Goal: Information Seeking & Learning: Learn about a topic

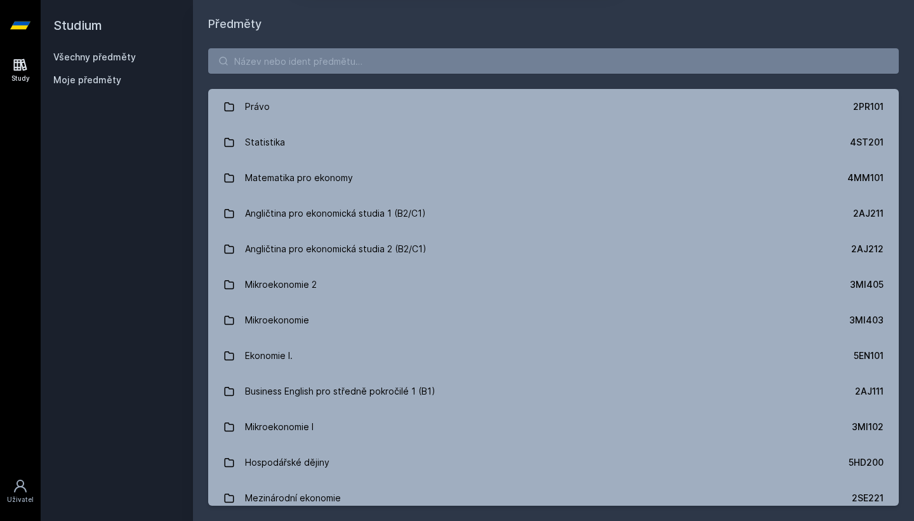
click at [257, 62] on div "[PERSON_NAME] dostávat tipy ohledně studia, nových testů, hodnocení učitelů a p…" at bounding box center [457, 56] width 914 height 113
click at [464, 79] on button "Ne" at bounding box center [460, 82] width 46 height 32
click at [458, 53] on input "search" at bounding box center [553, 60] width 691 height 25
paste input "1MT301"
type input "1MT301"
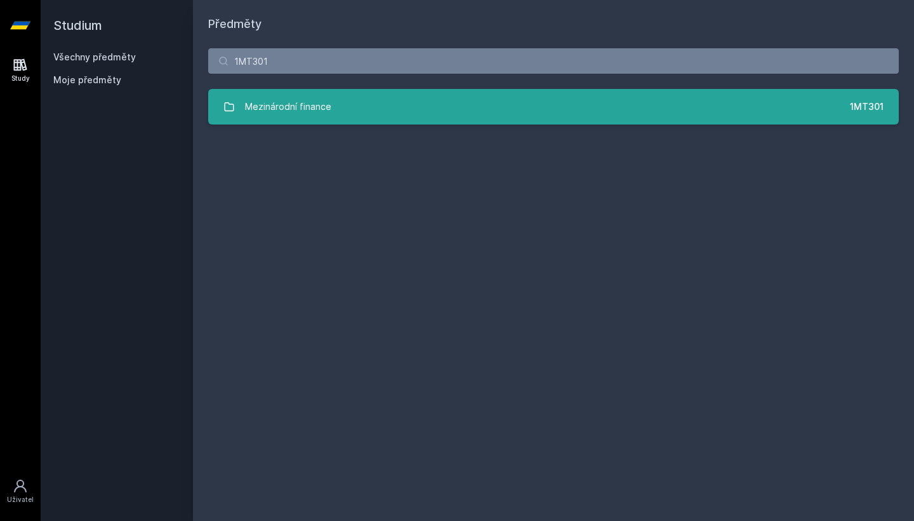
click at [380, 103] on link "Mezinárodní finance 1MT301" at bounding box center [553, 107] width 691 height 36
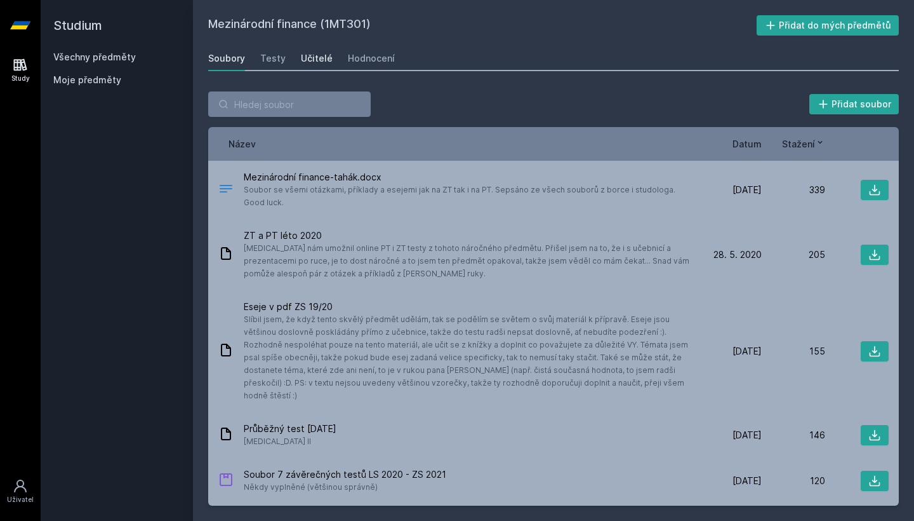
click at [305, 55] on div "Učitelé" at bounding box center [317, 58] width 32 height 13
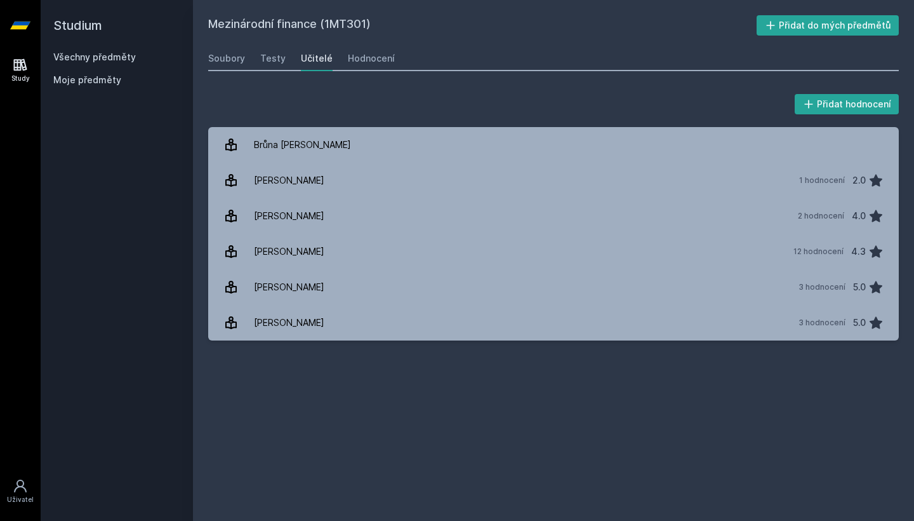
click at [105, 25] on h2 "Studium" at bounding box center [116, 25] width 127 height 51
click at [95, 25] on h2 "Studium" at bounding box center [116, 25] width 127 height 51
click at [2, 29] on link at bounding box center [20, 25] width 41 height 51
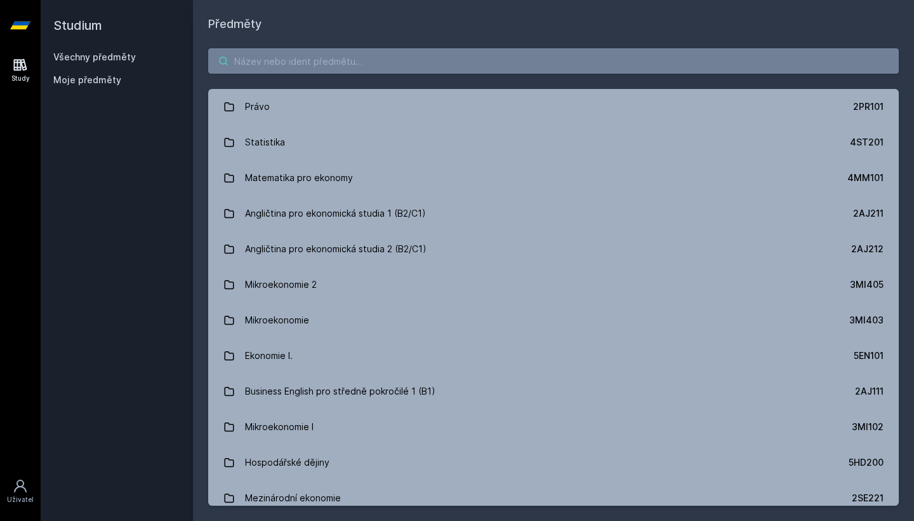
click at [556, 70] on input "search" at bounding box center [553, 60] width 691 height 25
paste input "4EK214"
type input "4EK214"
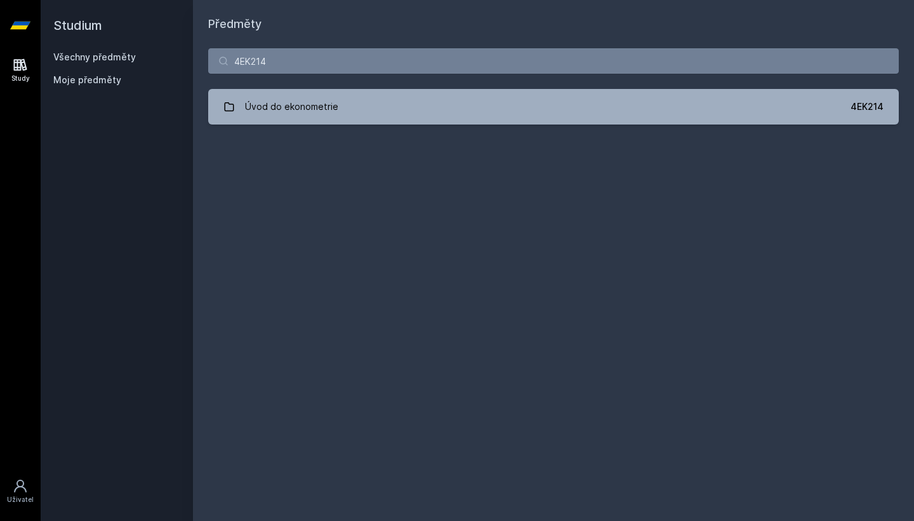
click at [455, 128] on div "4EK214 Úvod do ekonometrie 4EK214 Jejda, něco se pokazilo." at bounding box center [553, 86] width 721 height 107
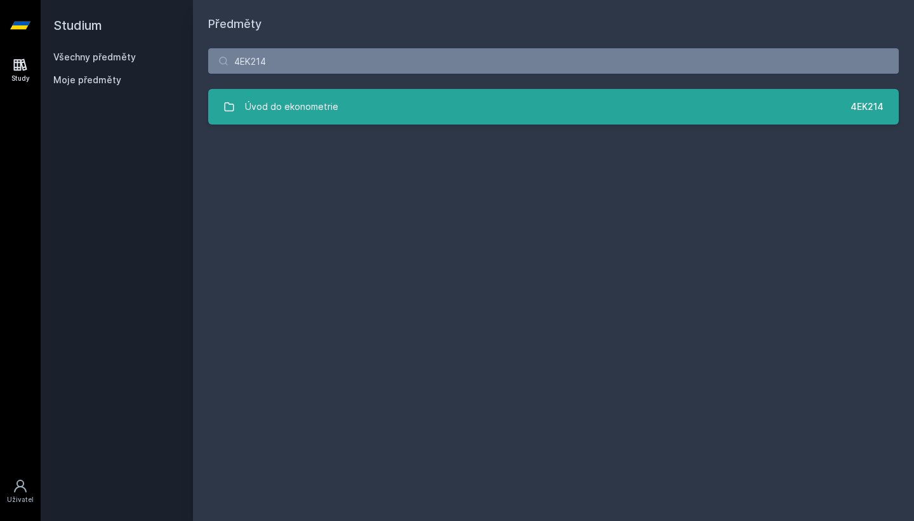
click at [456, 102] on link "Úvod do ekonometrie 4EK214" at bounding box center [553, 107] width 691 height 36
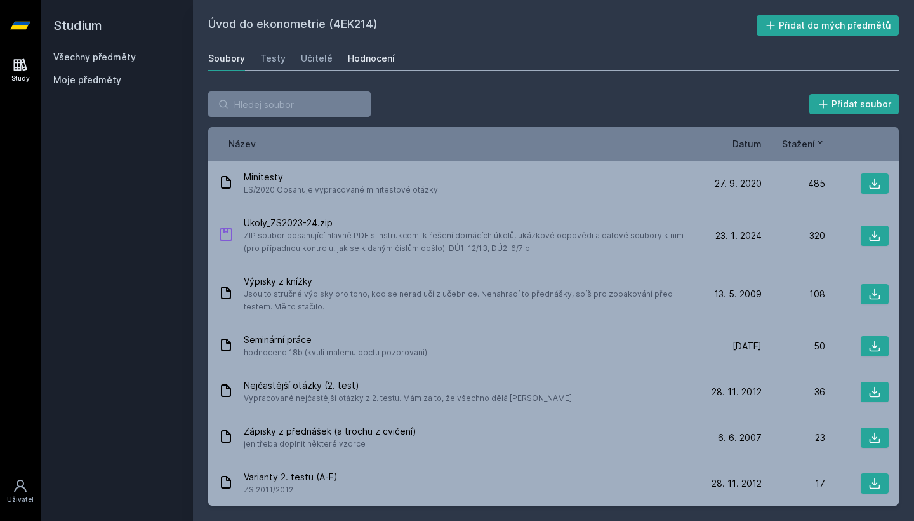
click at [348, 57] on div "Hodnocení" at bounding box center [371, 58] width 47 height 13
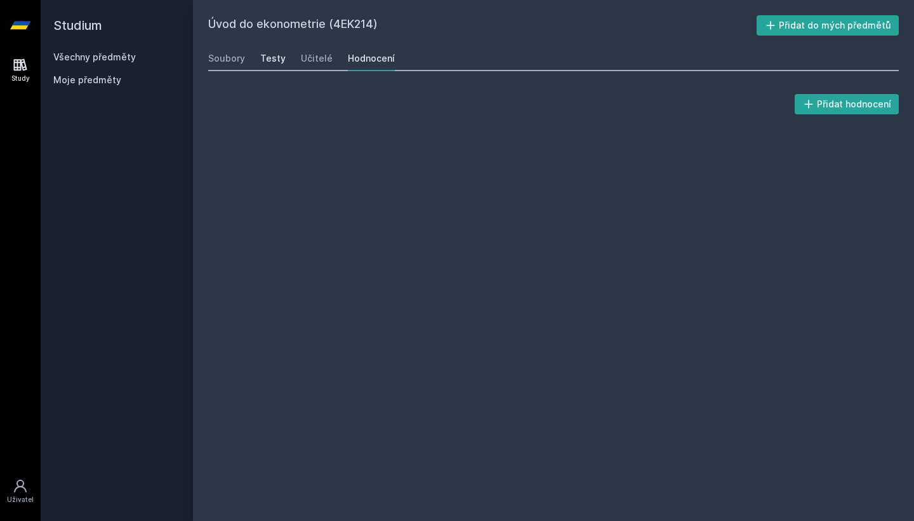
click at [262, 60] on div "Testy" at bounding box center [272, 58] width 25 height 13
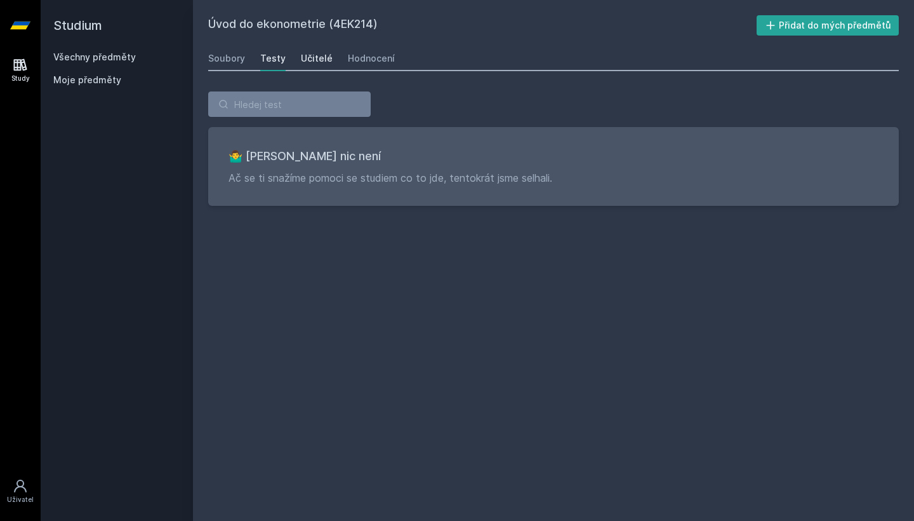
click at [310, 61] on div "Učitelé" at bounding box center [317, 58] width 32 height 13
